Goal: Navigation & Orientation: Find specific page/section

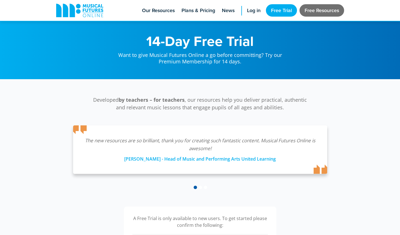
click at [307, 14] on link "Free Resources" at bounding box center [321, 10] width 45 height 12
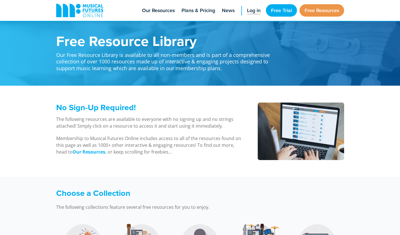
click at [251, 11] on span "Log in" at bounding box center [254, 11] width 14 height 8
click at [327, 10] on link "Free Resources" at bounding box center [321, 10] width 45 height 12
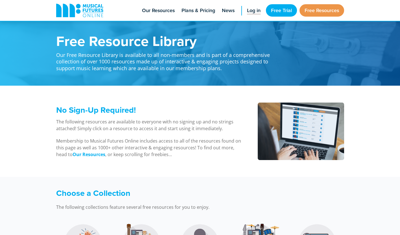
click at [258, 8] on span "Log in" at bounding box center [254, 11] width 14 height 8
